Goal: Task Accomplishment & Management: Complete application form

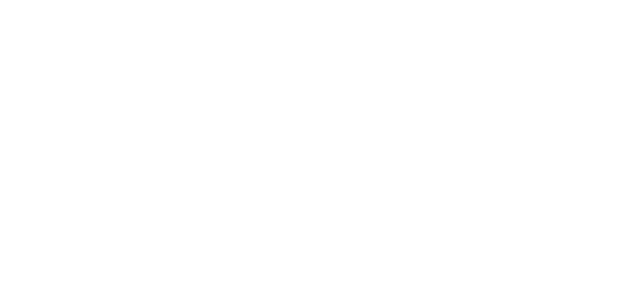
select select
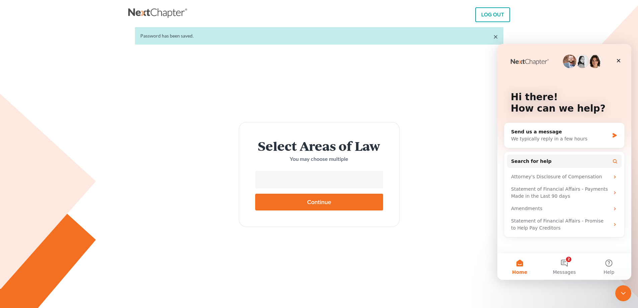
click at [315, 183] on input "text" at bounding box center [318, 180] width 119 height 10
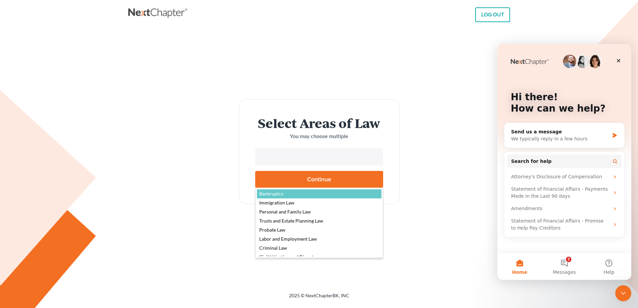
select select "4556"
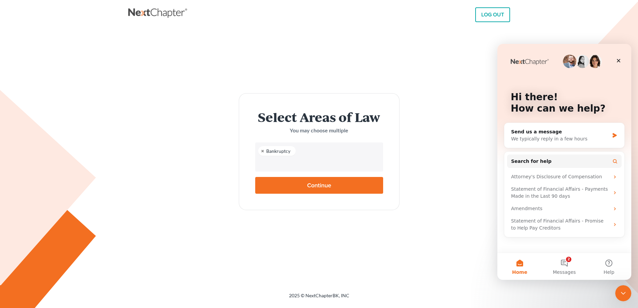
click at [310, 184] on input "Continue" at bounding box center [319, 185] width 128 height 17
type input "Thinking..."
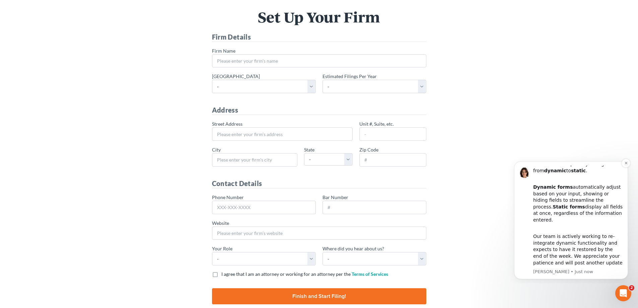
scroll to position [66, 0]
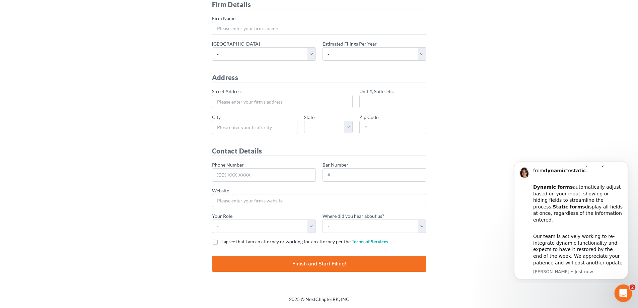
click at [625, 290] on icon "Open Intercom Messenger" at bounding box center [622, 292] width 11 height 11
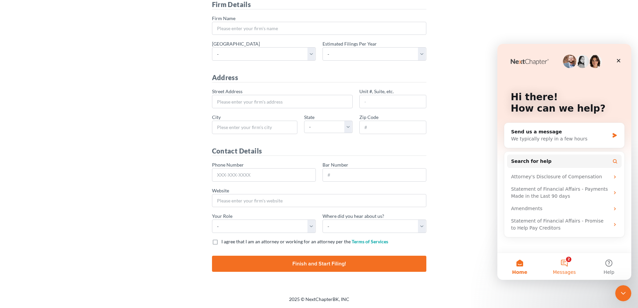
click at [567, 258] on button "2 Messages" at bounding box center [564, 266] width 45 height 27
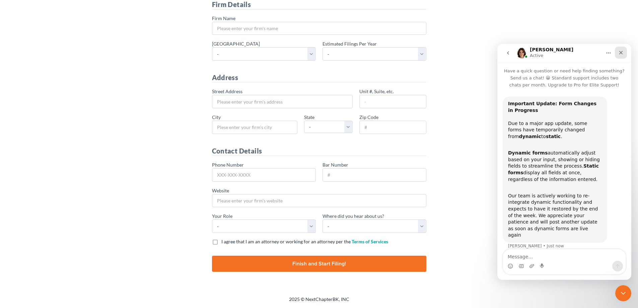
click at [618, 51] on div "Close" at bounding box center [621, 53] width 12 height 12
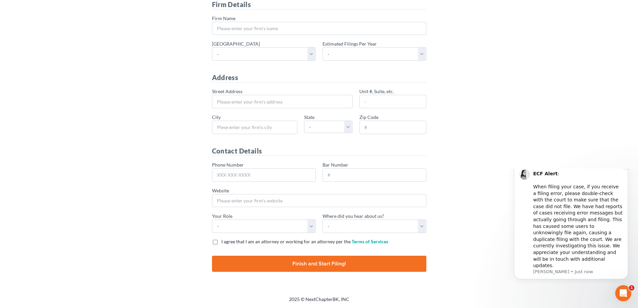
scroll to position [0, 0]
click at [619, 292] on icon "Open Intercom Messenger" at bounding box center [622, 292] width 11 height 11
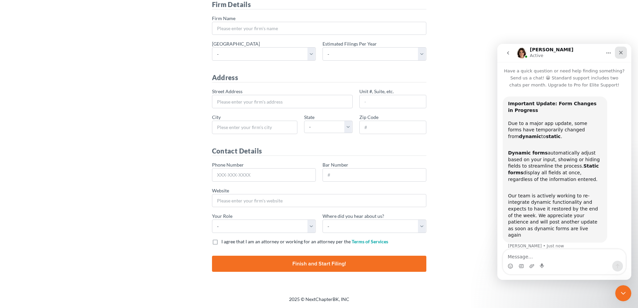
click at [621, 53] on icon "Close" at bounding box center [621, 53] width 4 height 4
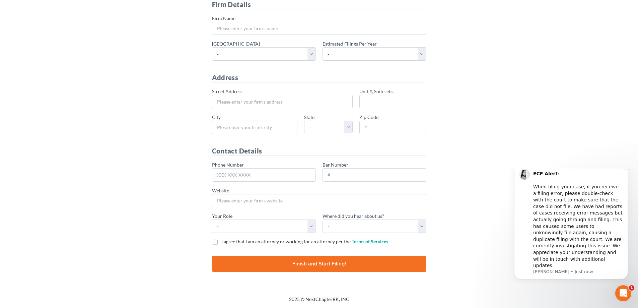
click at [573, 223] on div "ECF Alert : ​ When filing your case, if you receive a filing error, please doub…" at bounding box center [578, 219] width 90 height 98
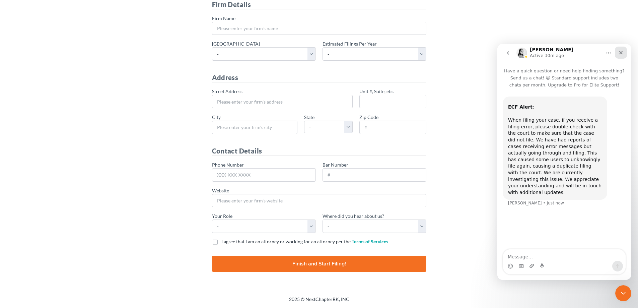
click at [620, 55] on icon "Close" at bounding box center [620, 52] width 5 height 5
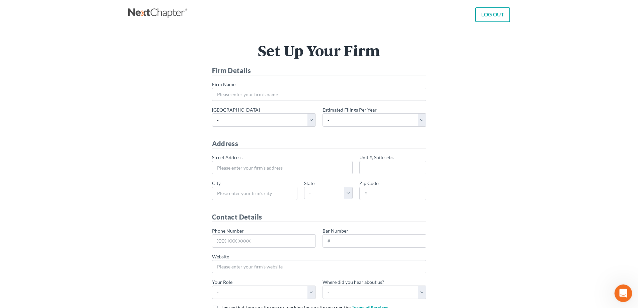
click at [614, 291] on div "Open Intercom Messenger" at bounding box center [622, 292] width 22 height 22
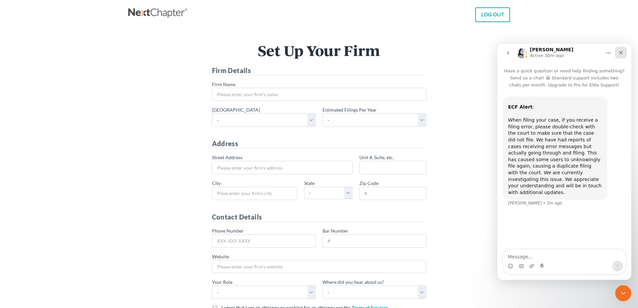
click at [622, 50] on icon "Close" at bounding box center [620, 52] width 5 height 5
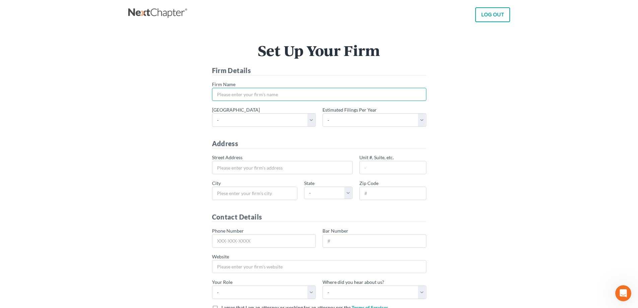
click at [246, 97] on input "* Firm Name" at bounding box center [319, 94] width 214 height 13
type input "B"
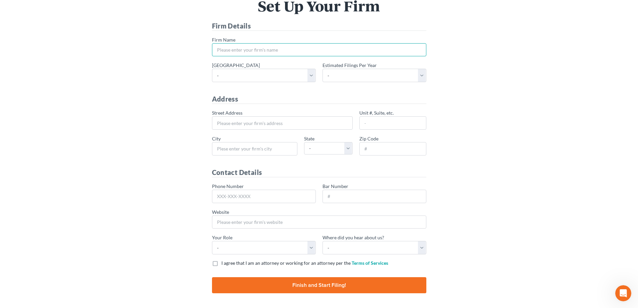
scroll to position [32, 0]
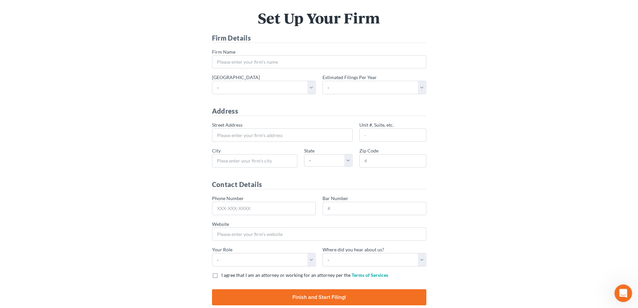
click at [619, 290] on icon "Open Intercom Messenger" at bounding box center [622, 292] width 11 height 11
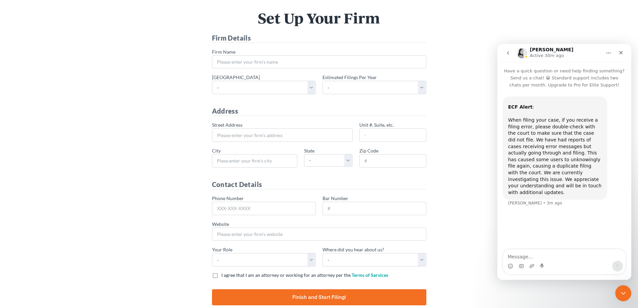
click at [611, 51] on icon "Home" at bounding box center [608, 52] width 5 height 5
click at [508, 51] on icon "go back" at bounding box center [507, 52] width 5 height 5
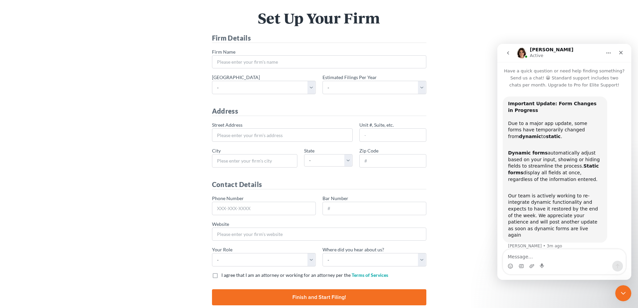
click at [508, 54] on icon "go back" at bounding box center [508, 52] width 2 height 3
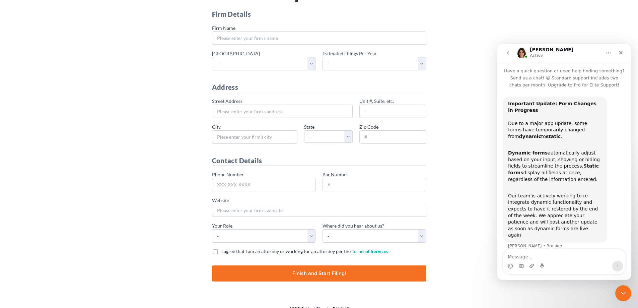
scroll to position [66, 0]
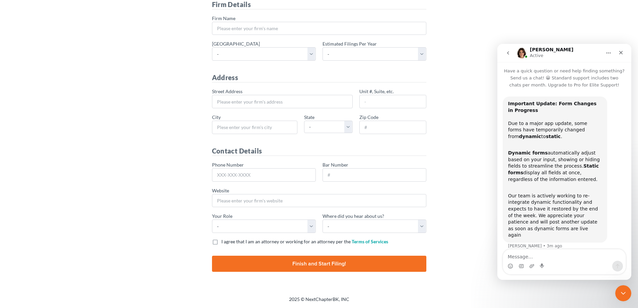
click at [526, 250] on textarea "Message…" at bounding box center [564, 254] width 123 height 11
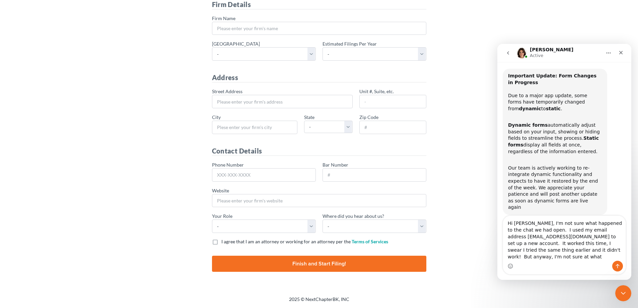
scroll to position [21, 0]
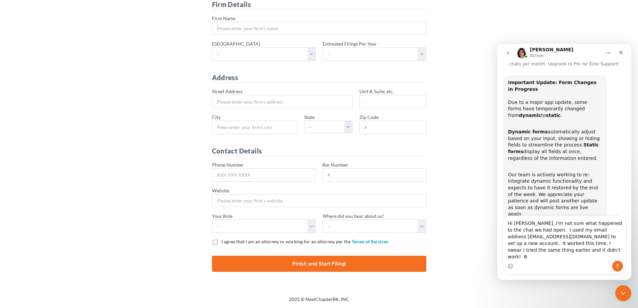
type textarea "Hi Emma, I'm not sure what happened to the chat we had open. I used my email ad…"
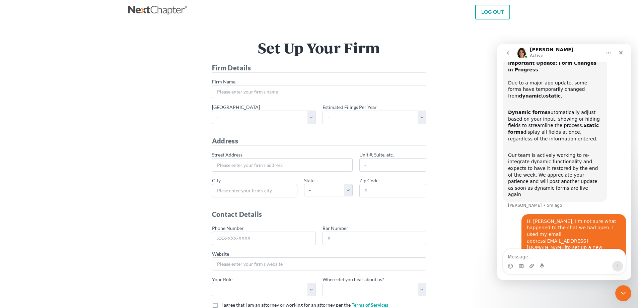
scroll to position [0, 0]
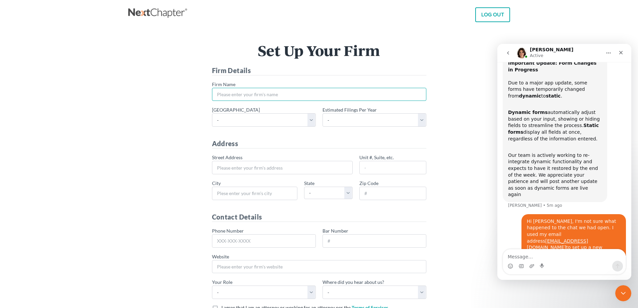
click at [235, 95] on input "* Firm Name" at bounding box center [319, 94] width 214 height 13
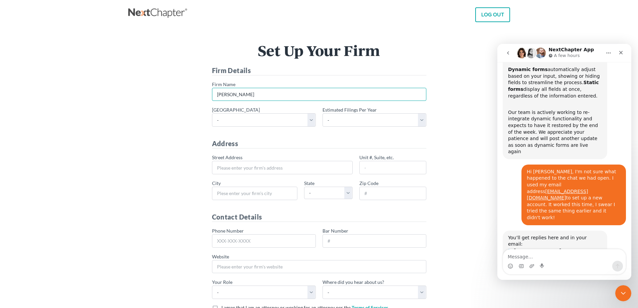
scroll to position [102, 0]
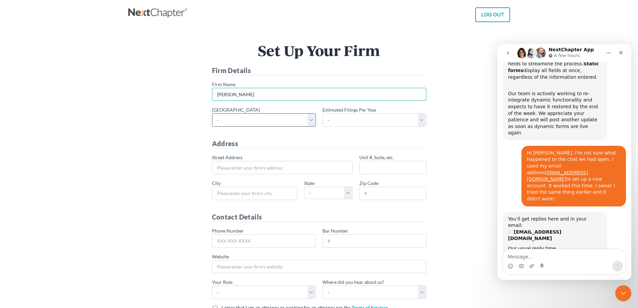
type input "Brian C Lawlyes"
click at [312, 120] on select "- Alabama - Middle Alabama - Northern Alabama - Southern Alaska Arizona Arkansa…" at bounding box center [264, 119] width 104 height 13
select select "27"
click at [212, 113] on select "- Alabama - Middle Alabama - Northern Alabama - Southern Alaska Arizona Arkansa…" at bounding box center [264, 119] width 104 height 13
click at [423, 121] on select "- 1-10 11-50 50+" at bounding box center [374, 119] width 104 height 13
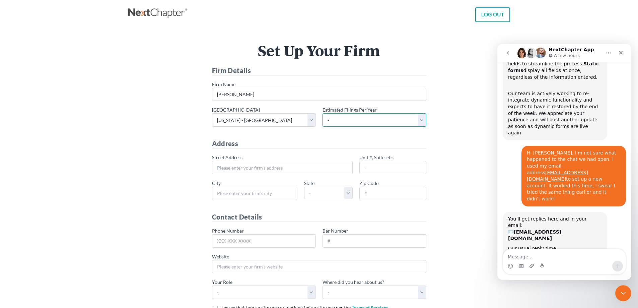
select select "1"
click at [322, 113] on select "- 1-10 11-50 50+" at bounding box center [374, 119] width 104 height 13
click at [178, 139] on div "Set Up Your Firm Firm Details * Firm Name Brian C Lawlyes * Primary district - …" at bounding box center [319, 194] width 375 height 302
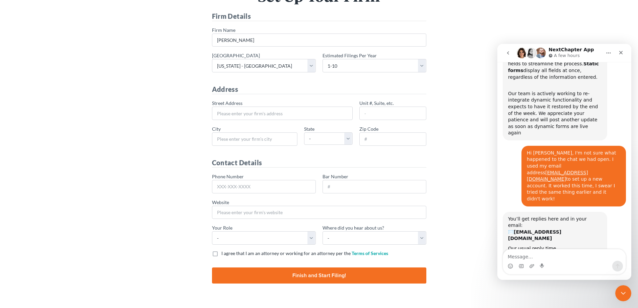
scroll to position [66, 0]
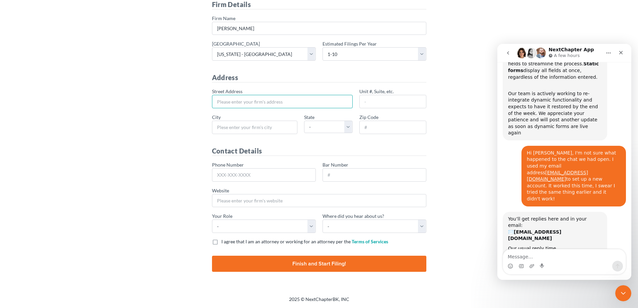
drag, startPoint x: 220, startPoint y: 99, endPoint x: 375, endPoint y: 143, distance: 160.5
click at [220, 99] on input "* Street Address" at bounding box center [282, 101] width 141 height 13
type input "2 East Main Street"
click at [384, 99] on input "Unit #, Suite, etc." at bounding box center [392, 101] width 67 height 13
type input "Suite 36"
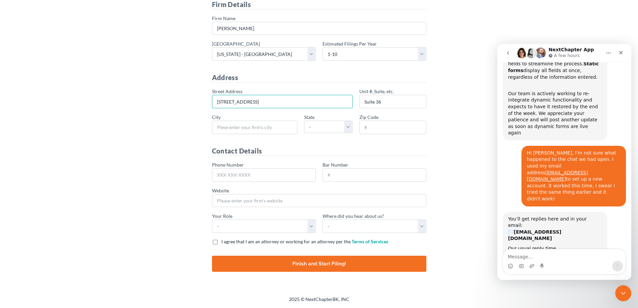
click at [274, 101] on input "2 East Main Street" at bounding box center [282, 101] width 141 height 13
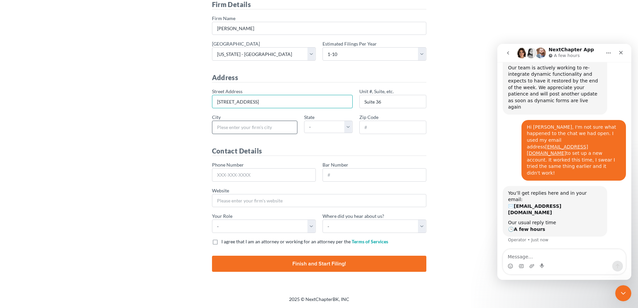
type input "2 East Main Street PO Box 242"
click at [253, 125] on input "* City" at bounding box center [254, 127] width 85 height 13
type input "Danville"
select select "IL"
type input "61832"
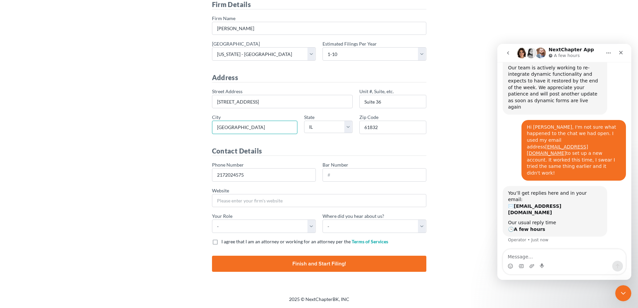
type input "217-202-4575"
click at [345, 173] on input "Bar Number" at bounding box center [374, 174] width 104 height 13
type input "6229670"
click at [252, 202] on input "Website" at bounding box center [319, 200] width 214 height 13
click at [313, 228] on select "- Attorney Paralegal Assistant" at bounding box center [264, 225] width 104 height 13
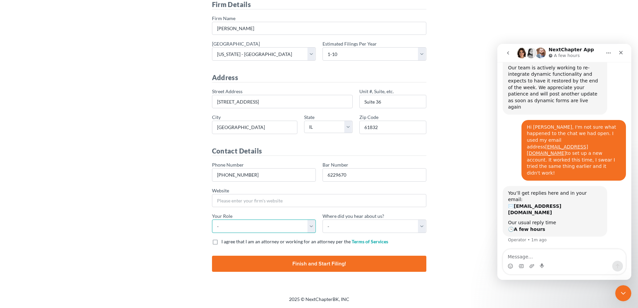
select select "attorney"
click at [212, 219] on select "- Attorney Paralegal Assistant" at bounding box center [264, 225] width 104 height 13
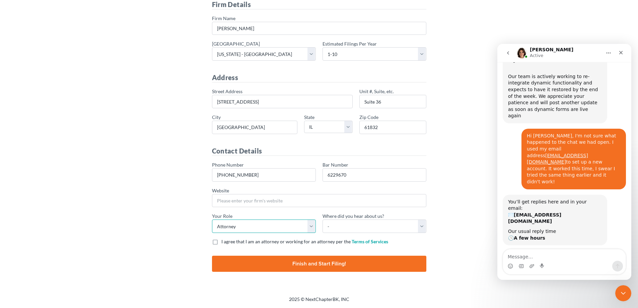
scroll to position [119, 0]
click at [419, 226] on select "- Bar association Capterra Clio Email Facebook Google Word of mouth Other" at bounding box center [374, 225] width 104 height 13
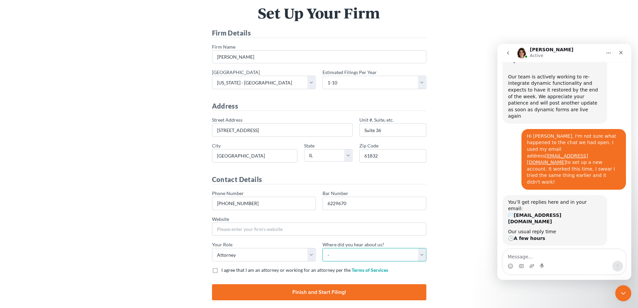
scroll to position [66, 0]
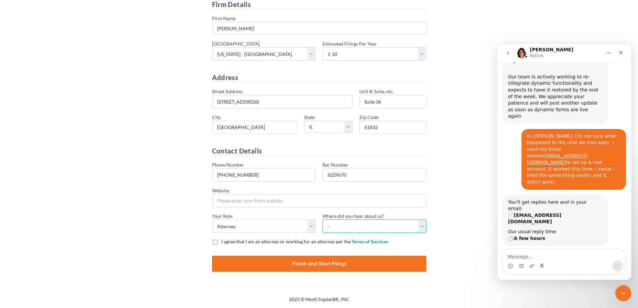
click at [420, 222] on select "- Bar association Capterra Clio Email Facebook Google Word of mouth Other" at bounding box center [374, 225] width 104 height 13
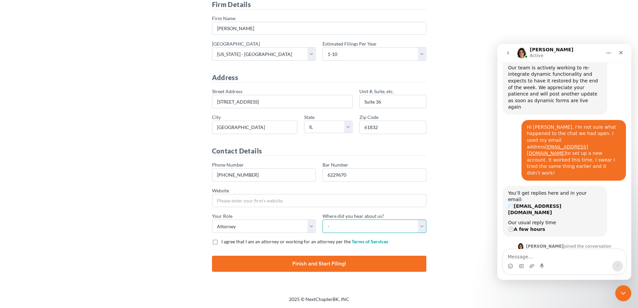
scroll to position [145, 0]
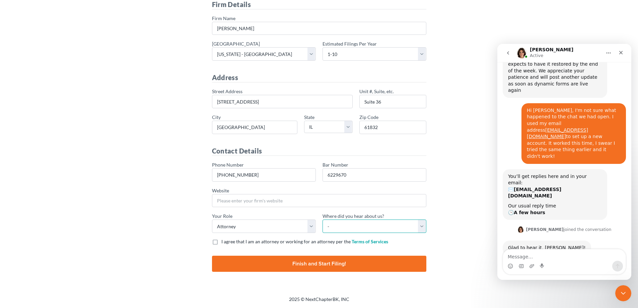
select select "Other"
click at [322, 219] on select "- Bar association Capterra Clio Email Facebook Google Word of mouth Other" at bounding box center [374, 225] width 104 height 13
click at [221, 241] on label "I agree that I am an attorney or working for an attorney per the Terms of Servi…" at bounding box center [304, 241] width 167 height 7
click at [224, 241] on input "I agree that I am an attorney or working for an attorney per the Terms of Servi…" at bounding box center [226, 240] width 4 height 4
checkbox input "true"
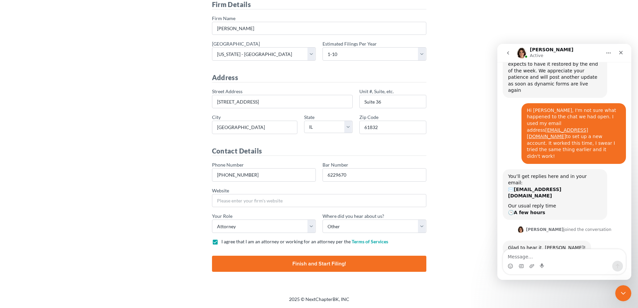
click at [329, 262] on input "Finish and Start Filing!" at bounding box center [319, 263] width 214 height 16
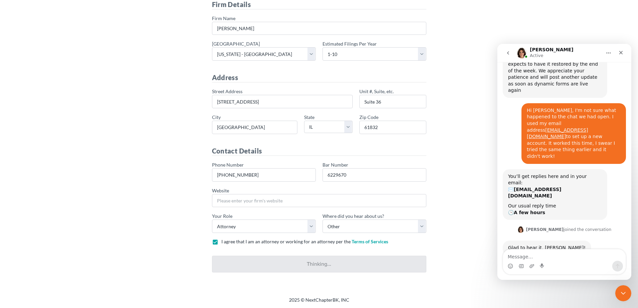
type input "Thinking..."
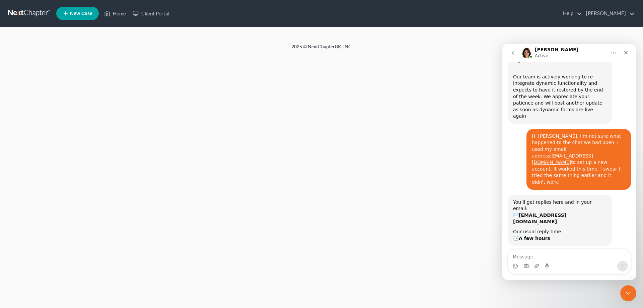
scroll to position [145, 0]
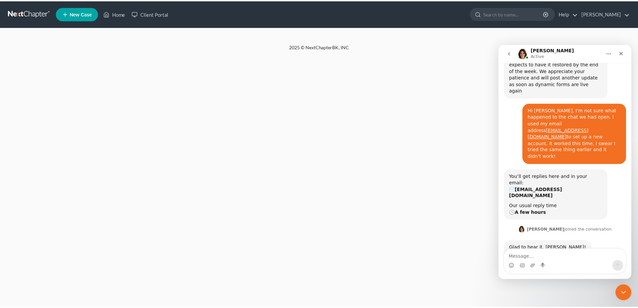
scroll to position [147, 0]
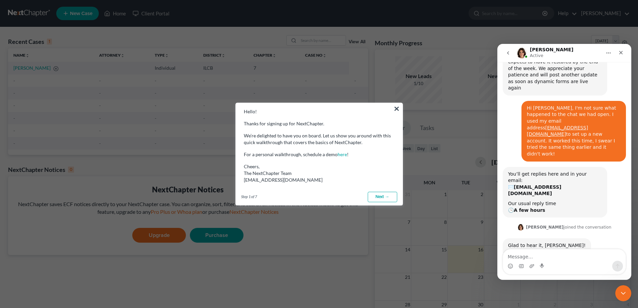
click at [375, 196] on link "Next →" at bounding box center [382, 196] width 29 height 11
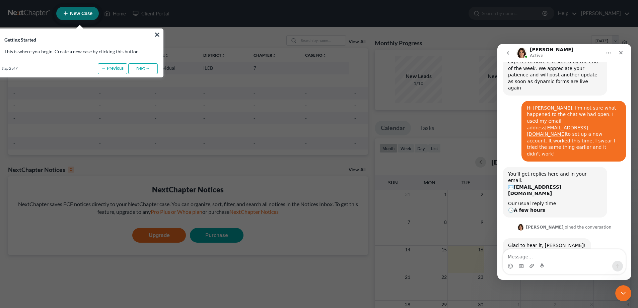
click at [148, 69] on link "Next →" at bounding box center [142, 68] width 29 height 11
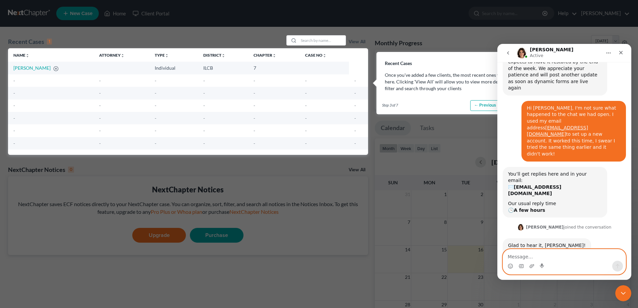
click at [534, 257] on textarea "Message…" at bounding box center [564, 254] width 123 height 11
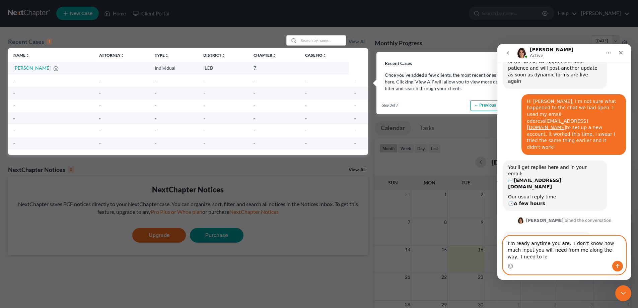
scroll to position [160, 0]
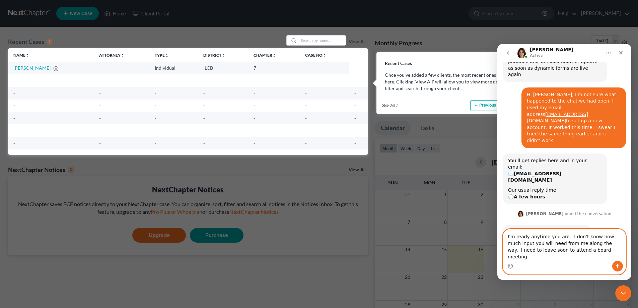
type textarea "I'm ready anytime you are. I don't know how much input you will need from me al…"
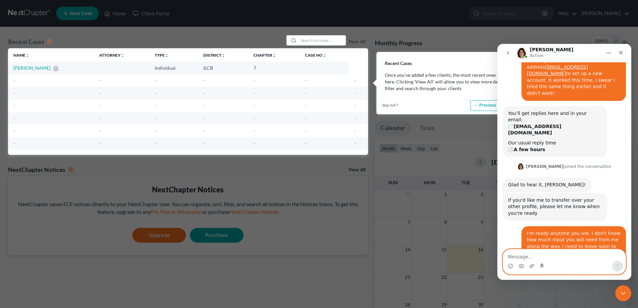
scroll to position [207, 0]
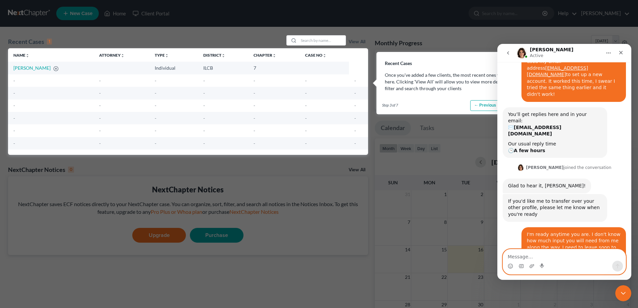
click at [534, 259] on textarea "Message…" at bounding box center [564, 254] width 123 height 11
type textarea "I"
type textarea "Okay thank you!"
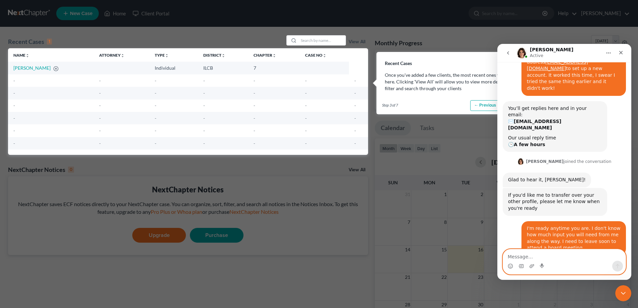
scroll to position [227, 0]
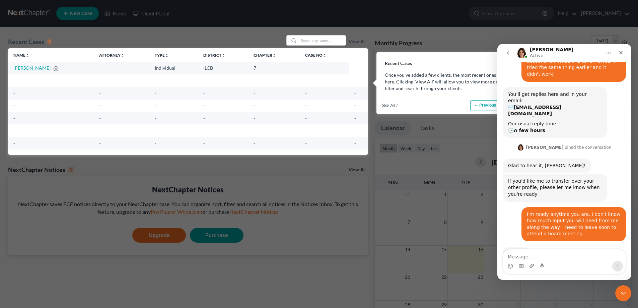
click at [220, 108] on td "-" at bounding box center [223, 105] width 50 height 12
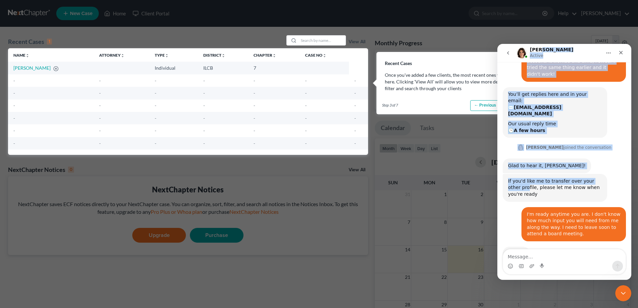
drag, startPoint x: 587, startPoint y: 48, endPoint x: 515, endPoint y: 141, distance: 117.2
click at [515, 141] on div "Emma Active Have a quick question or need help finding something? Send us a cha…" at bounding box center [564, 162] width 134 height 236
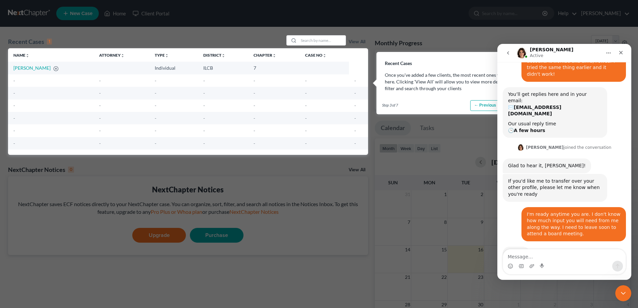
click at [585, 263] on div "Intercom messenger" at bounding box center [564, 265] width 123 height 11
click at [622, 293] on icon "Close Intercom Messenger" at bounding box center [622, 292] width 8 height 8
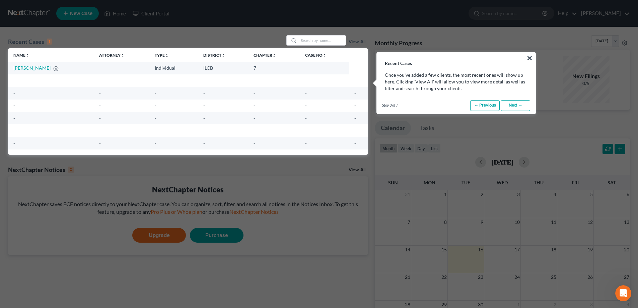
click at [517, 105] on link "Next →" at bounding box center [514, 105] width 29 height 11
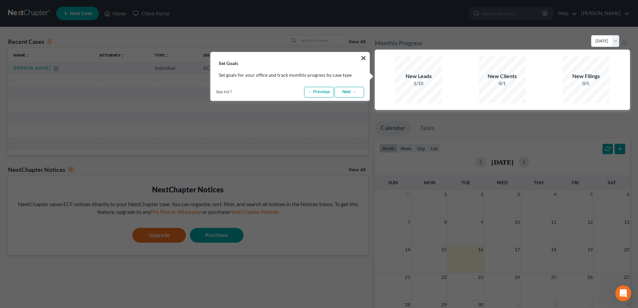
click at [341, 91] on link "Next →" at bounding box center [348, 92] width 29 height 11
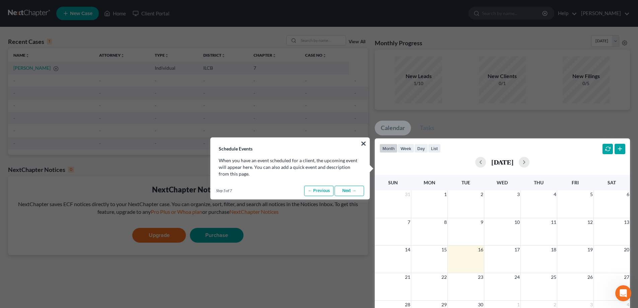
click at [353, 191] on link "Next →" at bounding box center [348, 190] width 29 height 11
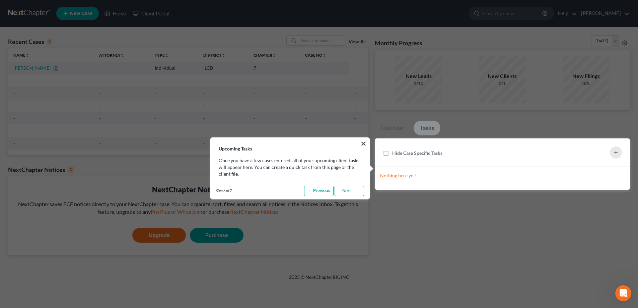
click at [343, 191] on link "Next →" at bounding box center [348, 190] width 29 height 11
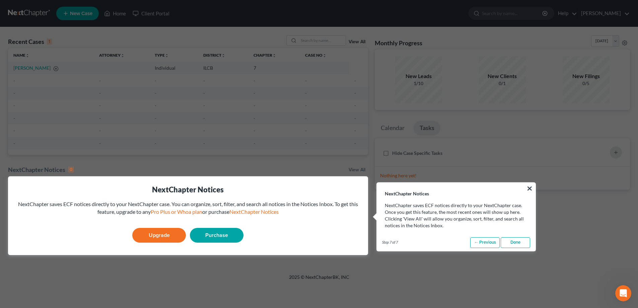
click at [511, 244] on link "Done" at bounding box center [514, 242] width 29 height 11
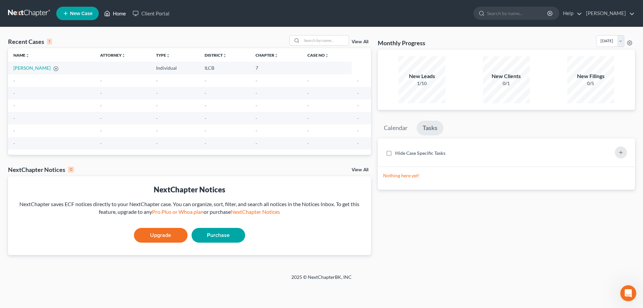
click at [118, 12] on link "Home" at bounding box center [115, 13] width 28 height 12
click at [631, 15] on link "Brian C Lawlyes" at bounding box center [609, 13] width 52 height 12
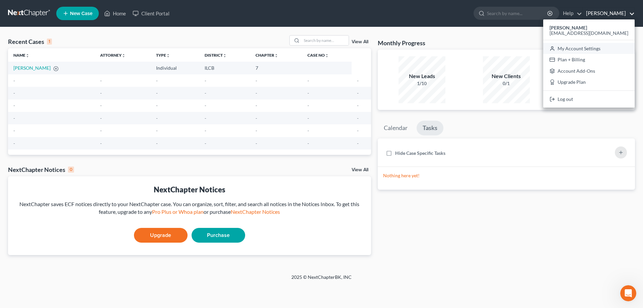
click at [597, 50] on link "My Account Settings" at bounding box center [588, 48] width 91 height 11
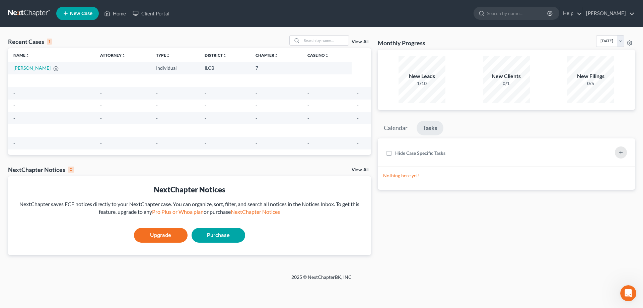
select select "24"
select select "14"
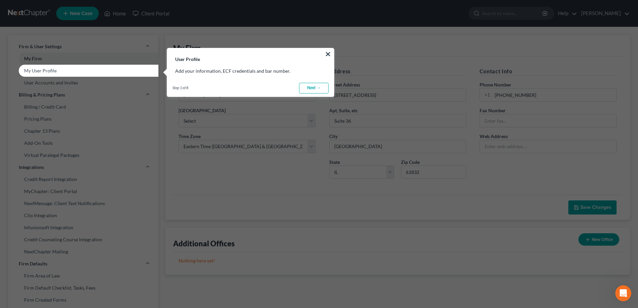
click at [316, 88] on link "Next →" at bounding box center [313, 88] width 29 height 11
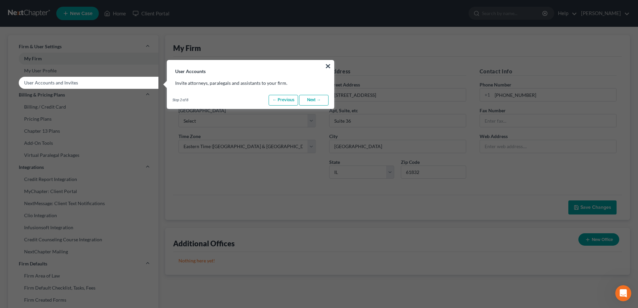
click at [319, 99] on link "Next →" at bounding box center [313, 100] width 29 height 11
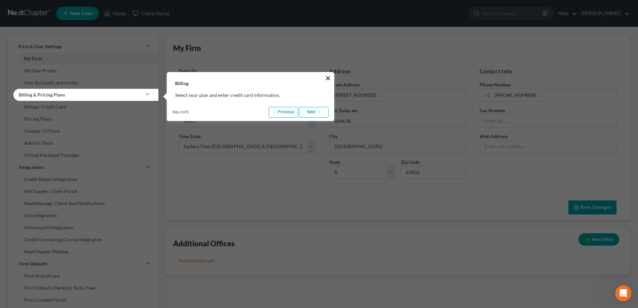
click at [313, 112] on link "Next →" at bounding box center [313, 112] width 29 height 11
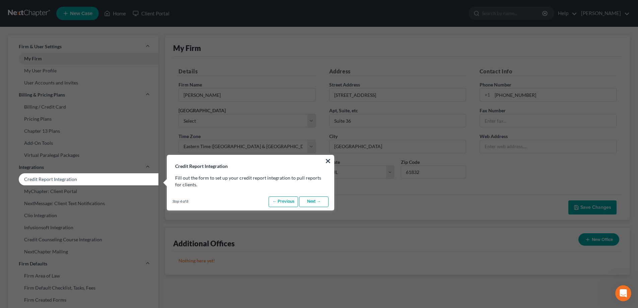
click at [312, 201] on link "Next →" at bounding box center [313, 201] width 29 height 11
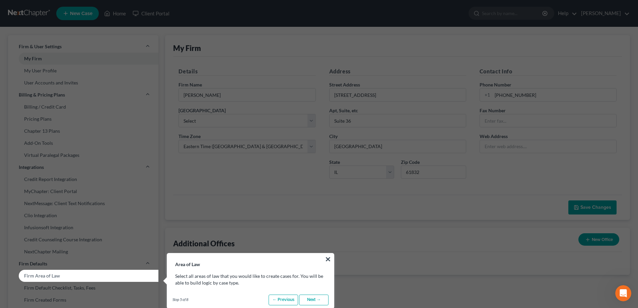
click at [305, 297] on link "Next →" at bounding box center [313, 299] width 29 height 11
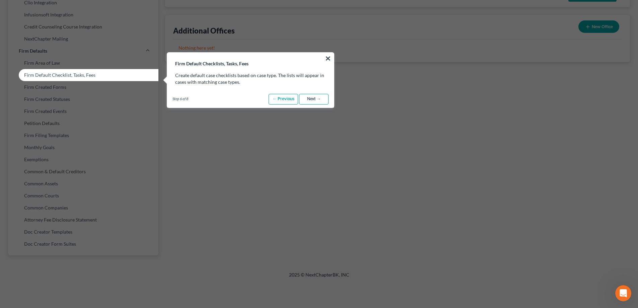
scroll to position [201, 0]
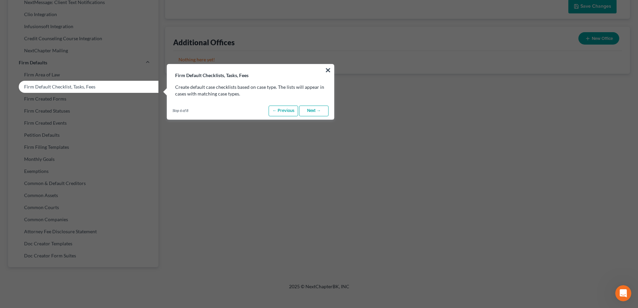
click at [308, 111] on link "Next →" at bounding box center [313, 110] width 29 height 11
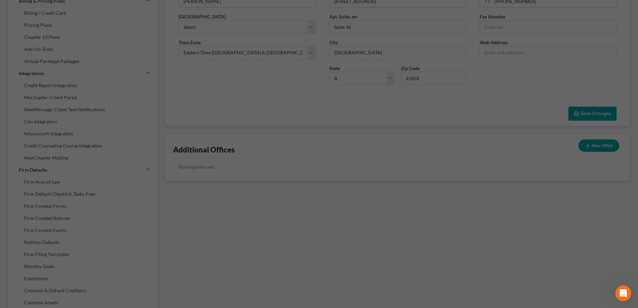
scroll to position [0, 0]
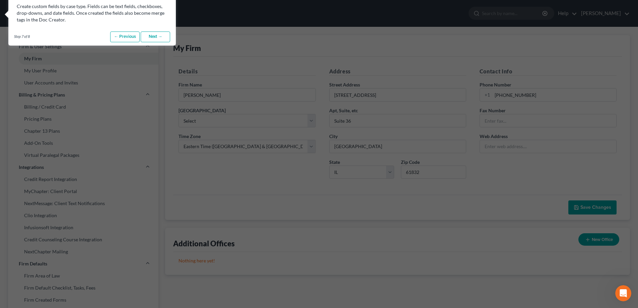
click at [152, 37] on link "Next →" at bounding box center [155, 36] width 29 height 11
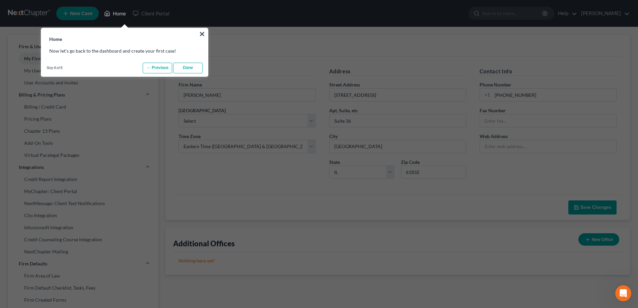
click at [186, 65] on link "Done" at bounding box center [187, 68] width 29 height 11
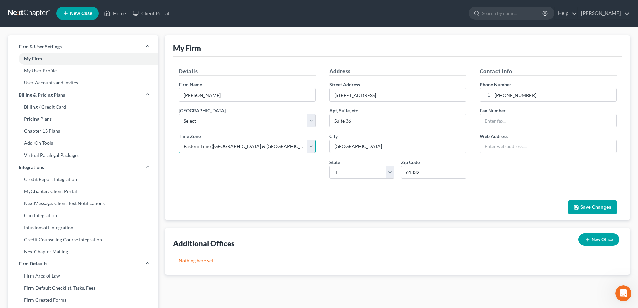
click at [308, 145] on select "Select Alaska America/ Adak America/ Anchorage America/ Boise America/ Detroit …" at bounding box center [246, 146] width 137 height 13
select select "23"
click at [178, 140] on select "Select Alaska America/ Adak America/ Anchorage America/ Boise America/ Detroit …" at bounding box center [246, 146] width 137 height 13
click at [234, 161] on div "Details Firm Name * Brian C Lawlyes Primary District Select Alabama - Middle Al…" at bounding box center [247, 125] width 150 height 117
click at [595, 207] on span "Save Changes" at bounding box center [595, 207] width 31 height 6
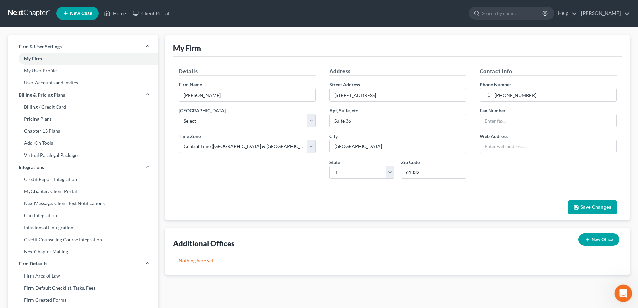
click at [625, 287] on div "Open Intercom Messenger" at bounding box center [622, 292] width 22 height 22
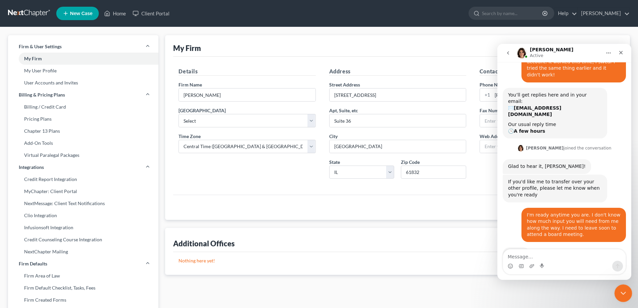
scroll to position [227, 0]
click at [621, 292] on icon "Close Intercom Messenger" at bounding box center [622, 292] width 5 height 3
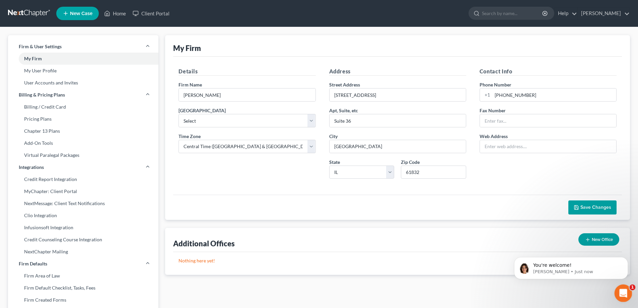
scroll to position [0, 0]
